Goal: Task Accomplishment & Management: Manage account settings

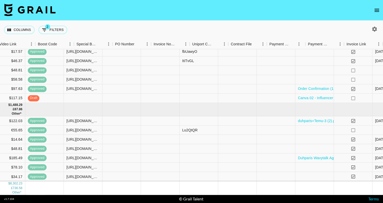
scroll to position [204, 517]
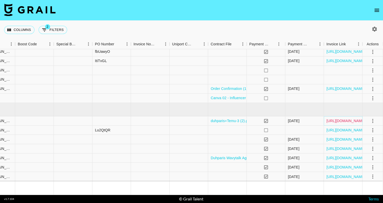
click at [338, 121] on link "[URL][DOMAIN_NAME]" at bounding box center [346, 120] width 39 height 5
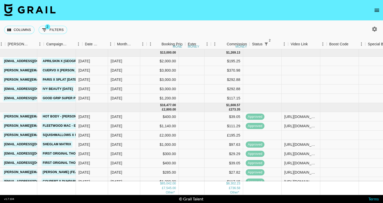
scroll to position [0, 204]
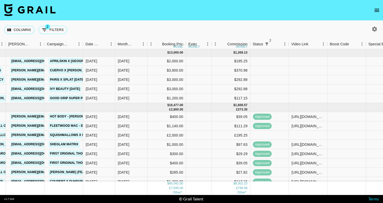
click at [373, 9] on button "open drawer" at bounding box center [377, 10] width 10 height 10
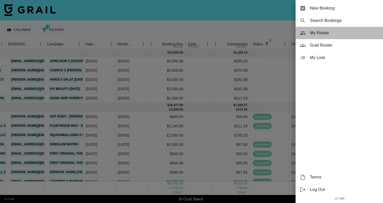
click at [356, 31] on span "My Roster" at bounding box center [344, 33] width 69 height 6
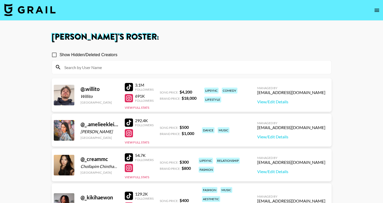
click at [16, 10] on img at bounding box center [30, 10] width 52 height 12
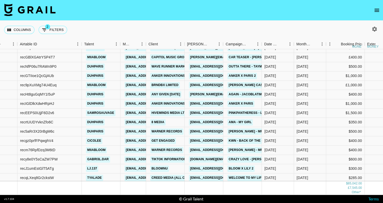
scroll to position [805, 25]
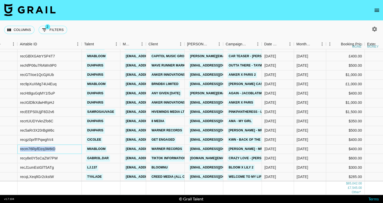
drag, startPoint x: 55, startPoint y: 148, endPoint x: 20, endPoint y: 148, distance: 34.8
click at [20, 148] on div "recm76RpfDzq3M6tD" at bounding box center [50, 148] width 64 height 9
copy div "recm76RpfDzq3M6tD"
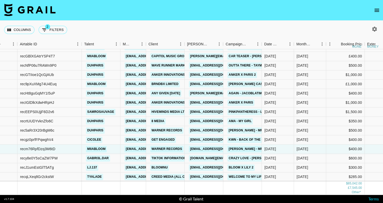
click at [160, 14] on nav at bounding box center [191, 10] width 383 height 21
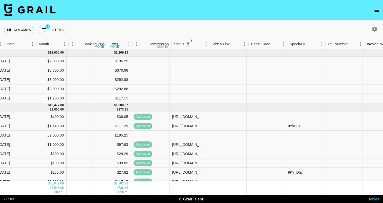
scroll to position [0, 283]
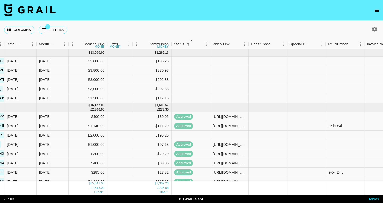
click at [238, 10] on nav at bounding box center [191, 10] width 383 height 21
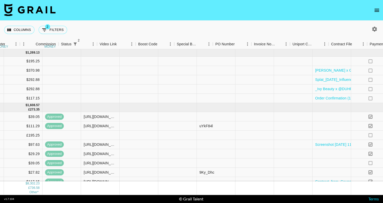
scroll to position [0, 416]
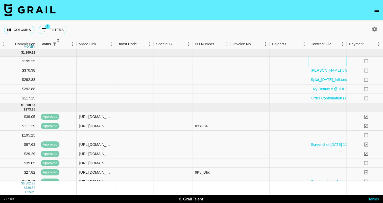
click at [314, 62] on div at bounding box center [328, 61] width 39 height 9
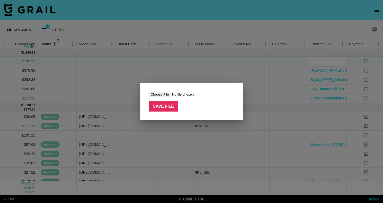
click at [164, 95] on input "file" at bounding box center [181, 94] width 65 height 5
type input "C:\fakepath\Content Usage Agreement_APRILSKINxParis_2000USD.pdf"
click at [170, 107] on input "Save File" at bounding box center [164, 106] width 30 height 10
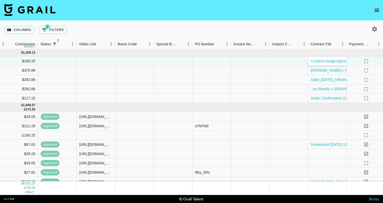
click at [191, 3] on nav at bounding box center [191, 10] width 383 height 21
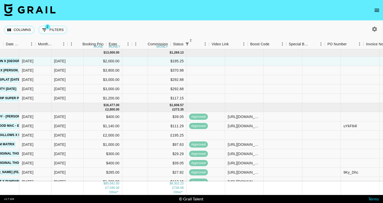
scroll to position [0, 266]
